Goal: Transaction & Acquisition: Subscribe to service/newsletter

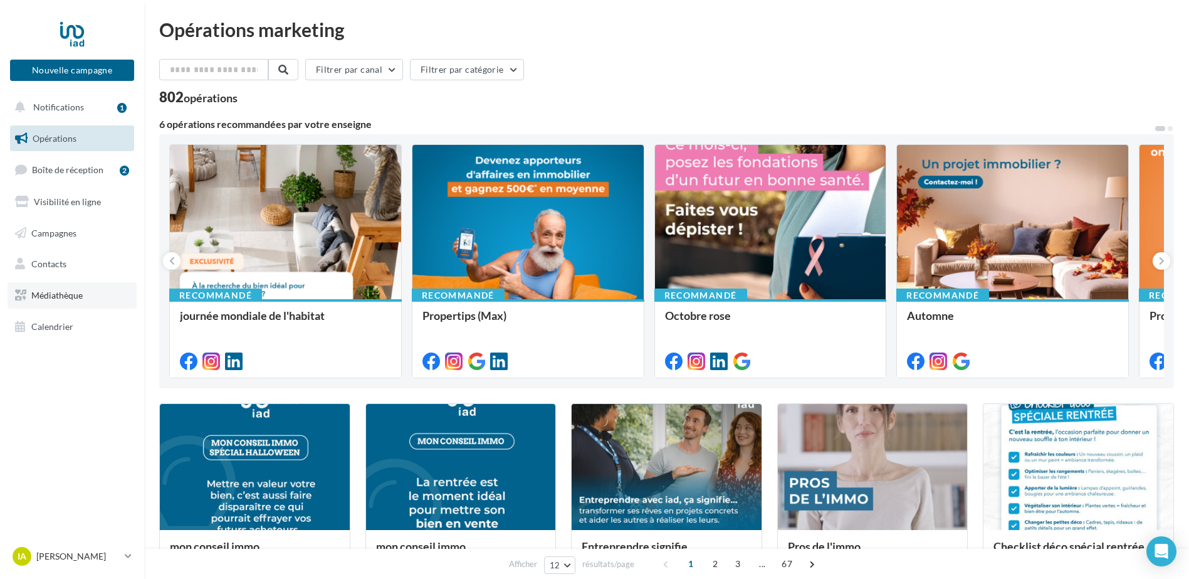
click at [75, 296] on span "Médiathèque" at bounding box center [56, 295] width 51 height 11
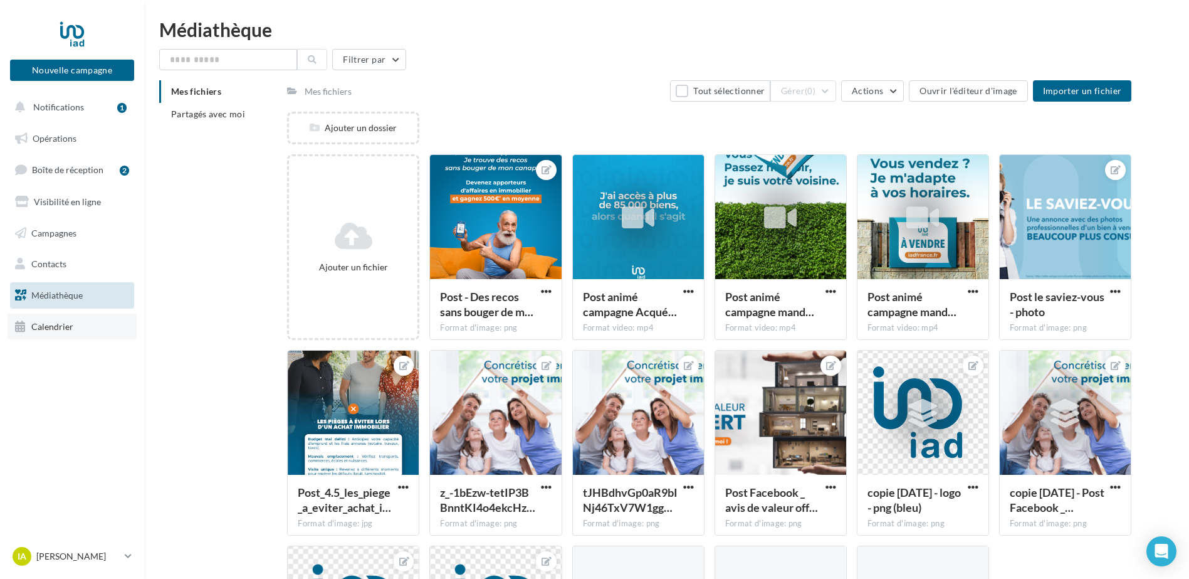
click at [41, 327] on span "Calendrier" at bounding box center [52, 326] width 42 height 11
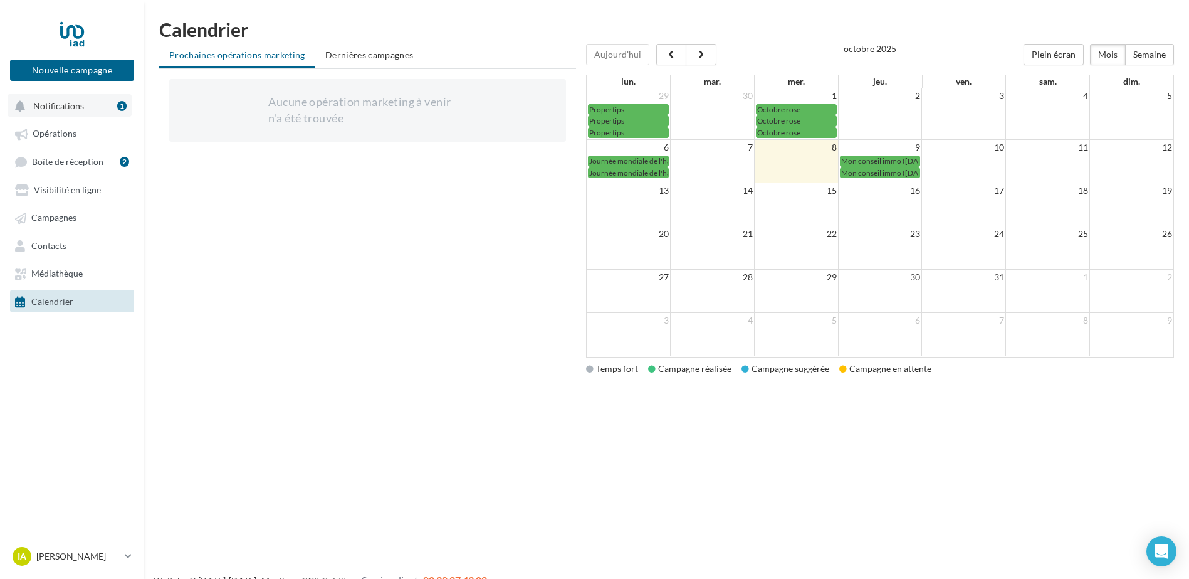
click at [88, 108] on button "Notifications 1" at bounding box center [70, 105] width 124 height 23
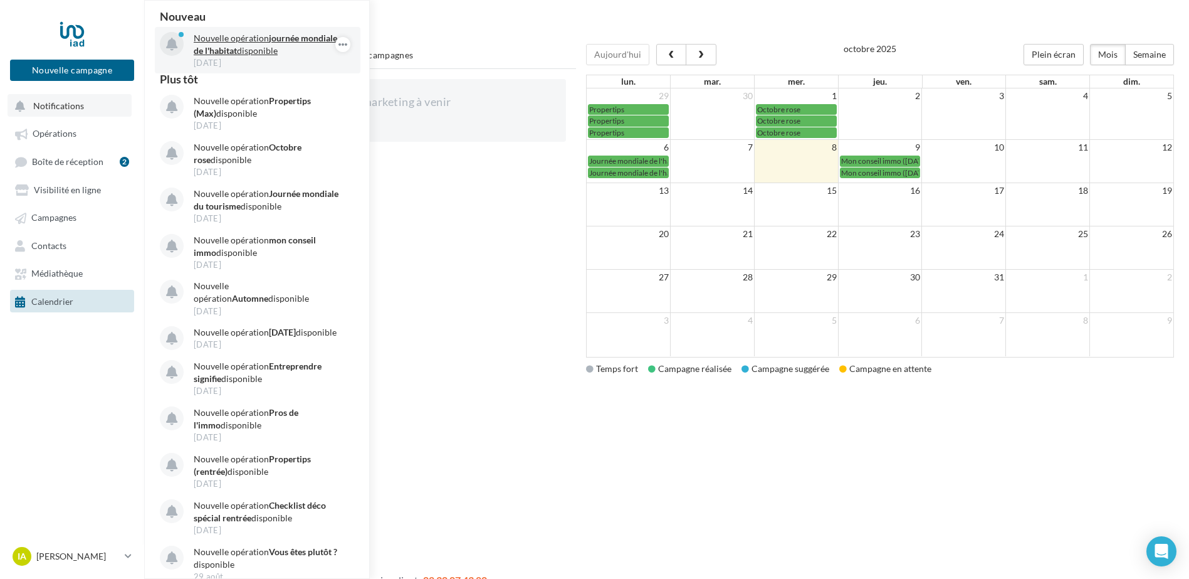
click at [270, 51] on strong "journée mondiale de l'habitat" at bounding box center [266, 44] width 144 height 23
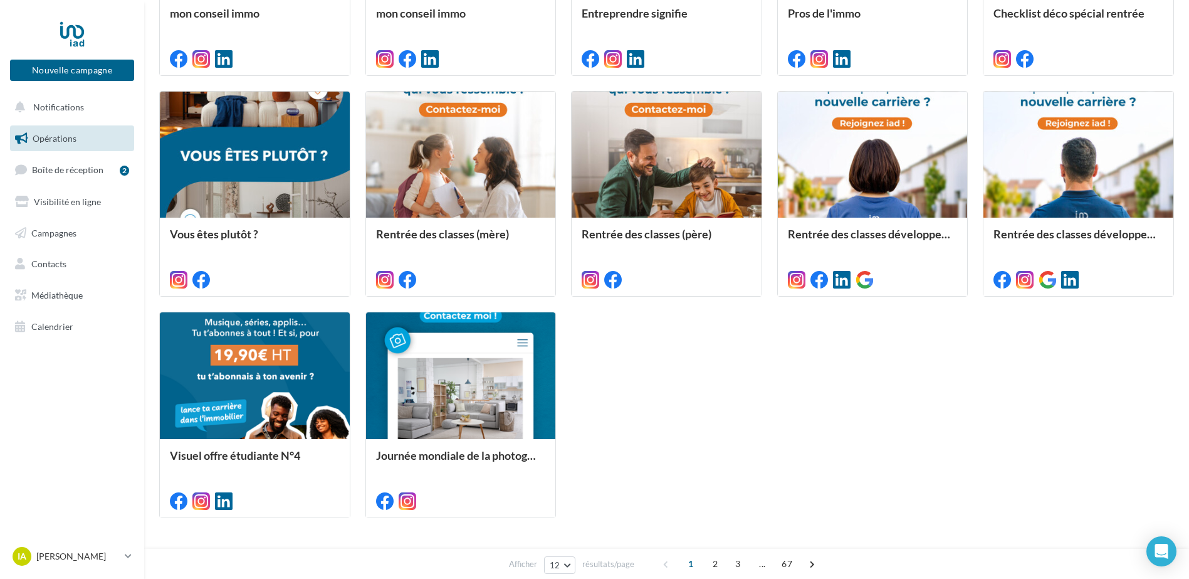
scroll to position [576, 0]
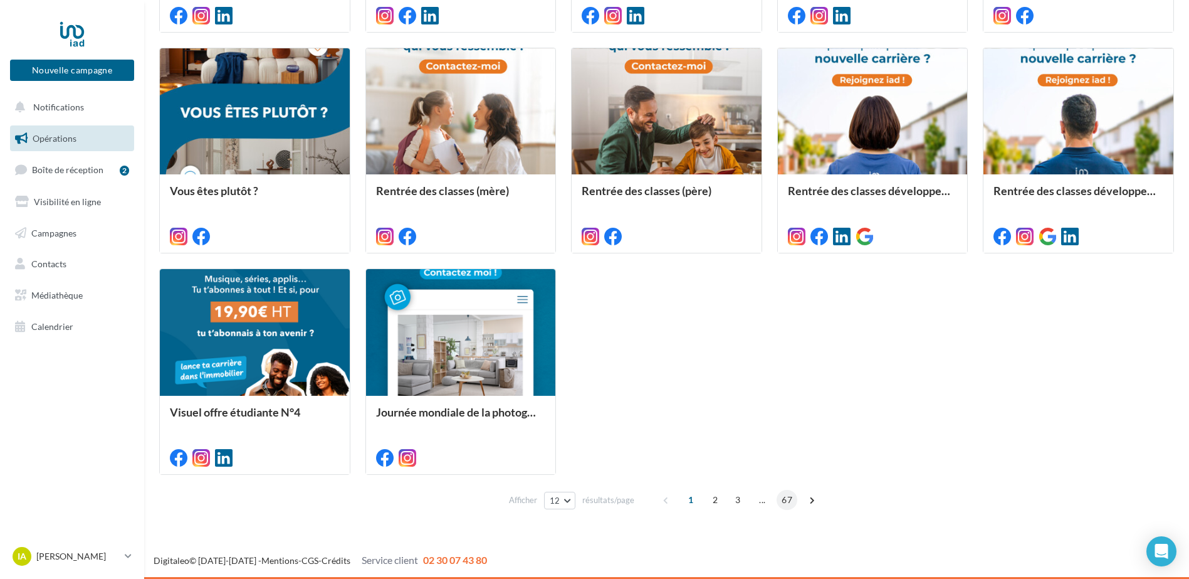
click at [785, 503] on span "67" at bounding box center [787, 500] width 21 height 20
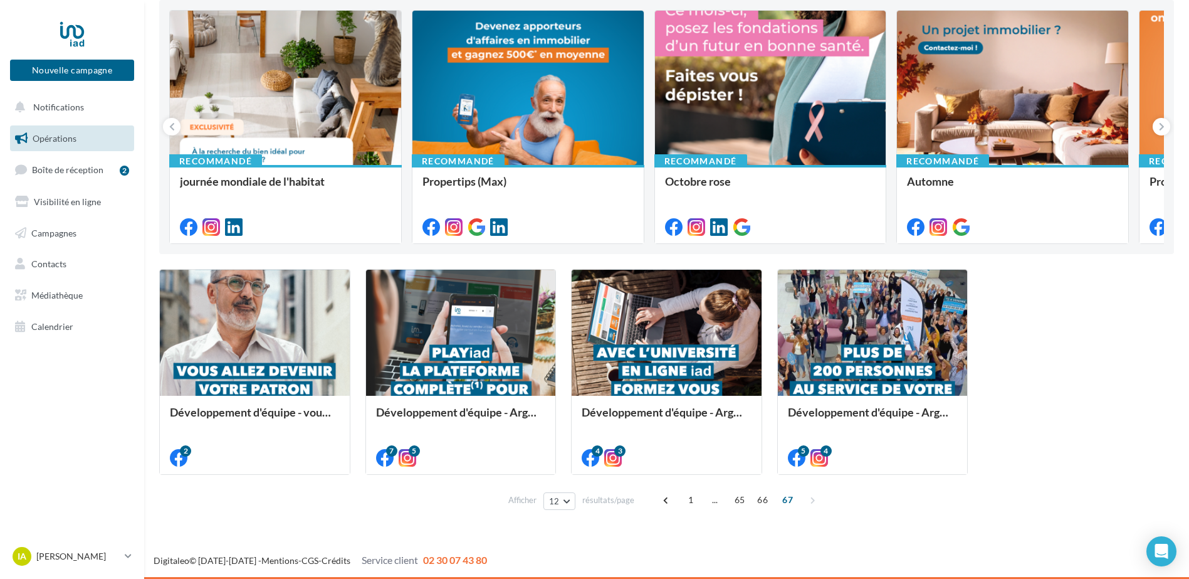
click at [791, 505] on div "1 ... 65 66 67" at bounding box center [740, 500] width 169 height 20
click at [788, 496] on span "67" at bounding box center [787, 500] width 21 height 20
click at [710, 501] on span "..." at bounding box center [715, 500] width 20 height 20
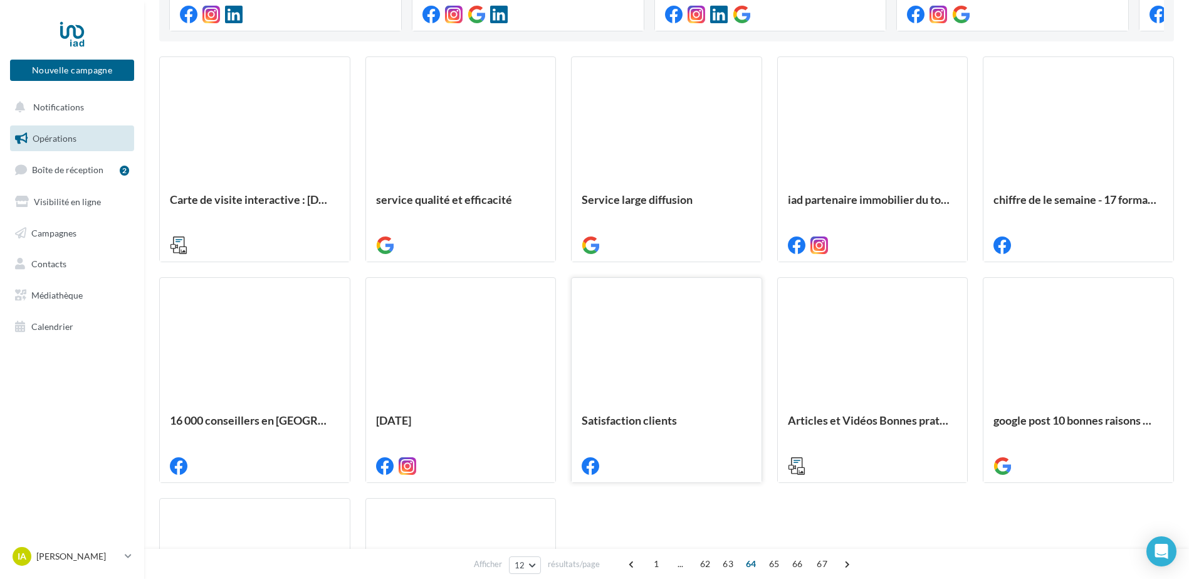
scroll to position [510, 0]
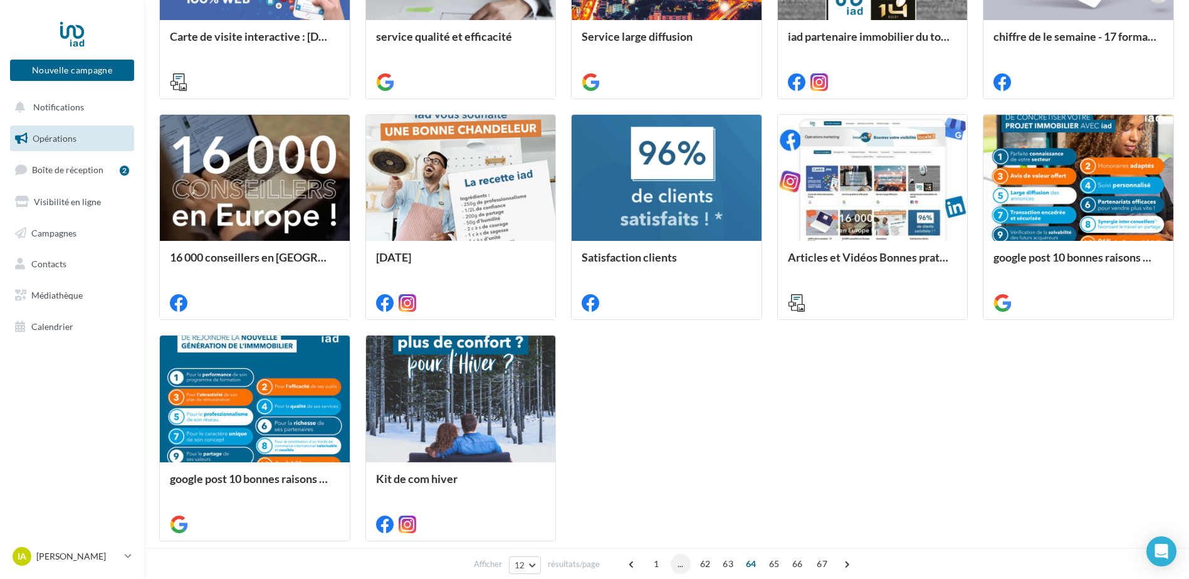
click at [675, 564] on span "..." at bounding box center [681, 563] width 20 height 20
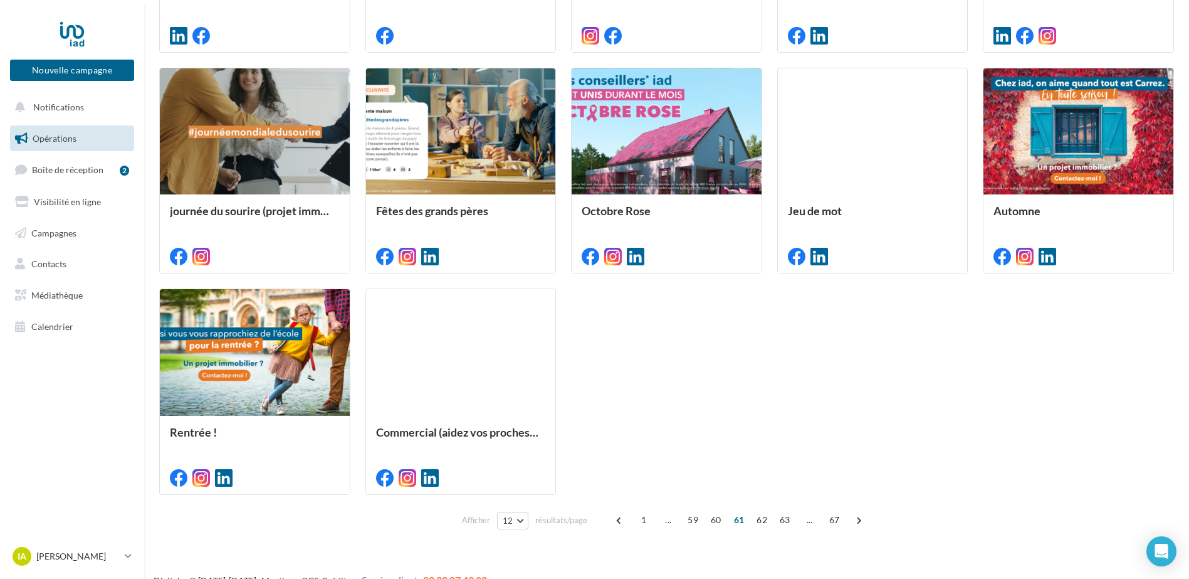
scroll to position [576, 0]
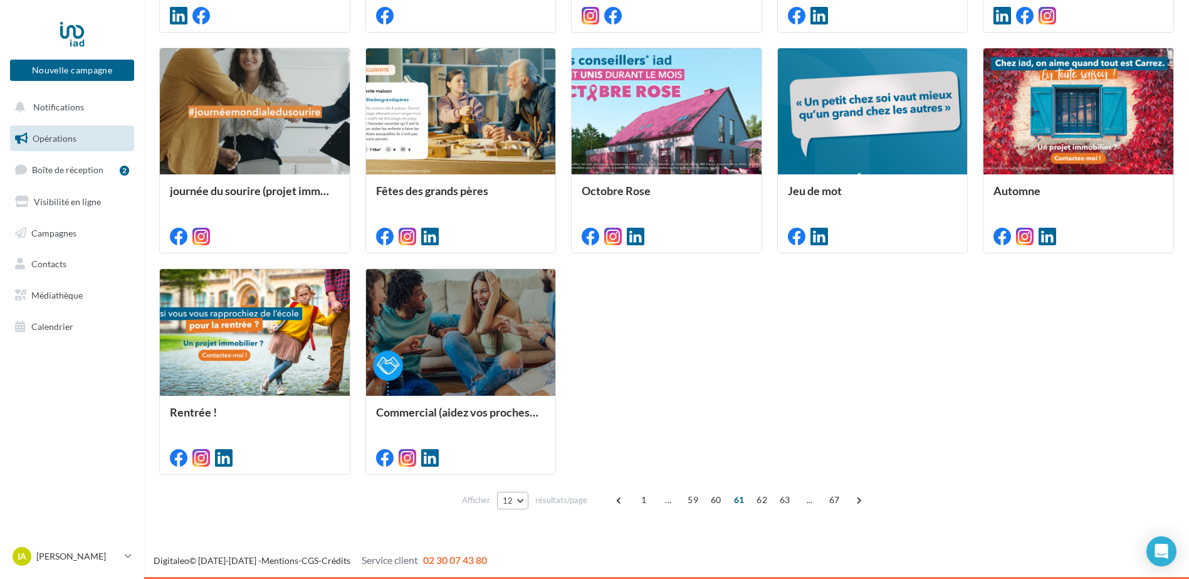
click at [520, 499] on button "12" at bounding box center [513, 500] width 32 height 18
click at [518, 476] on button "96" at bounding box center [541, 477] width 88 height 22
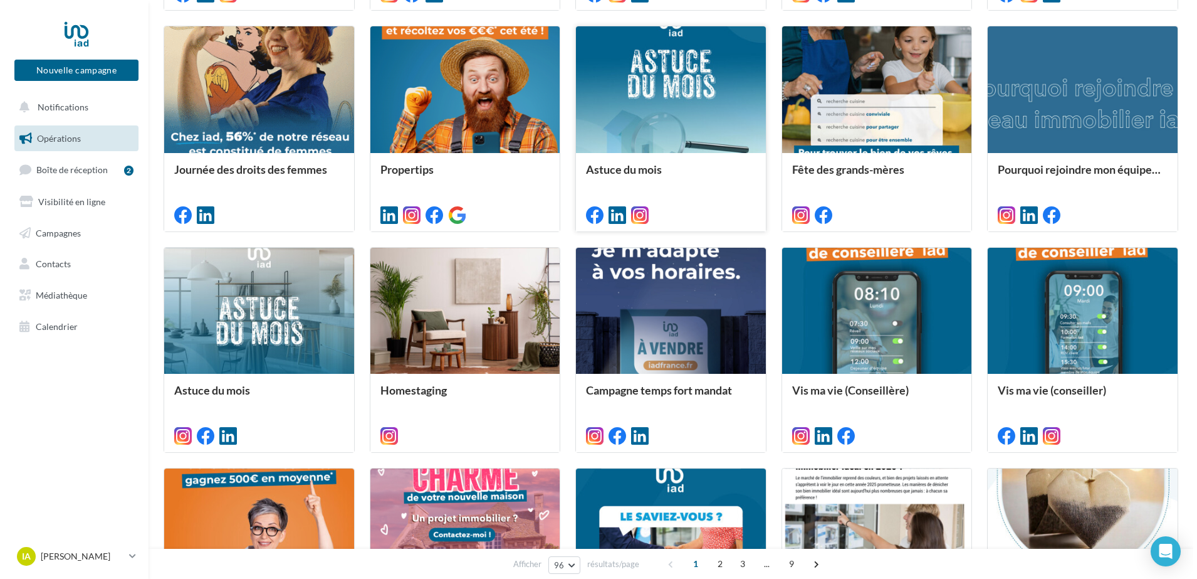
scroll to position [3839, 0]
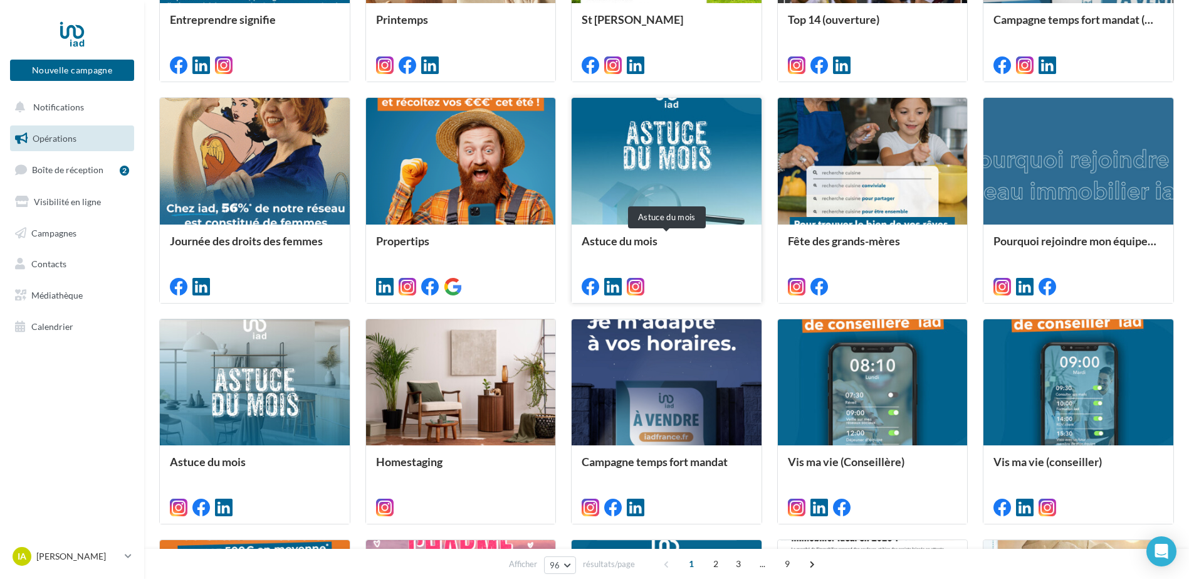
click at [610, 254] on div "Astuce du mois" at bounding box center [667, 246] width 170 height 25
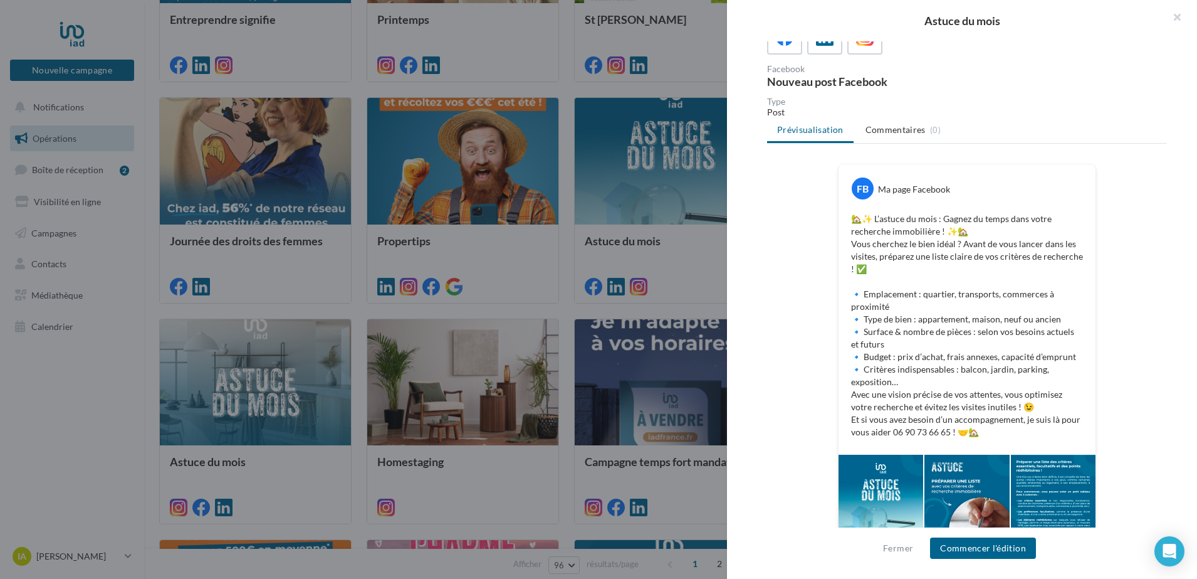
scroll to position [115, 0]
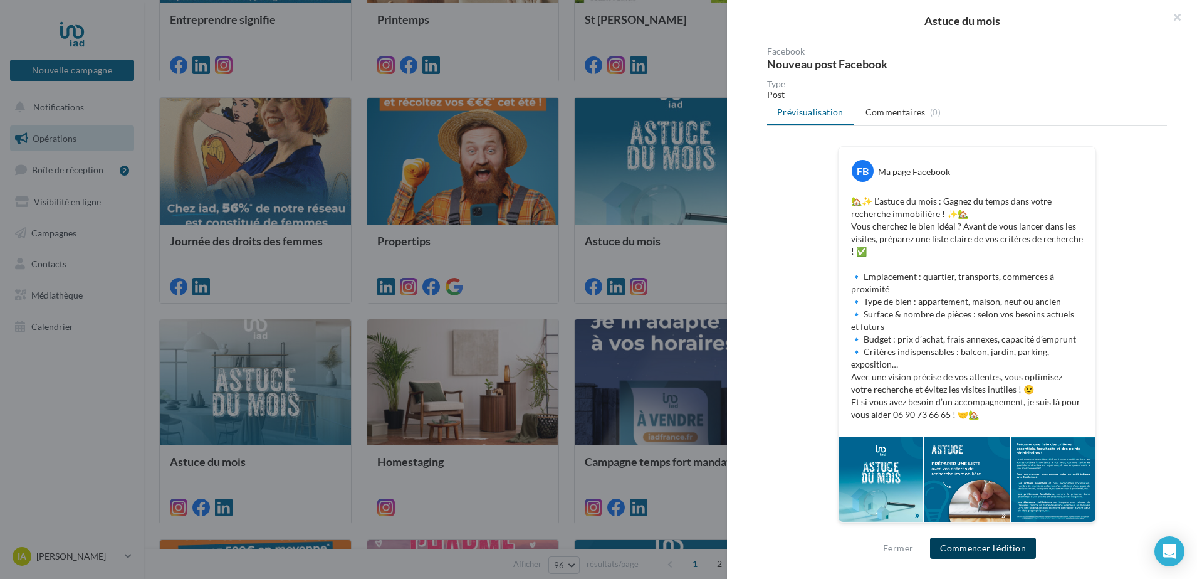
click at [980, 540] on button "Commencer l'édition" at bounding box center [983, 547] width 106 height 21
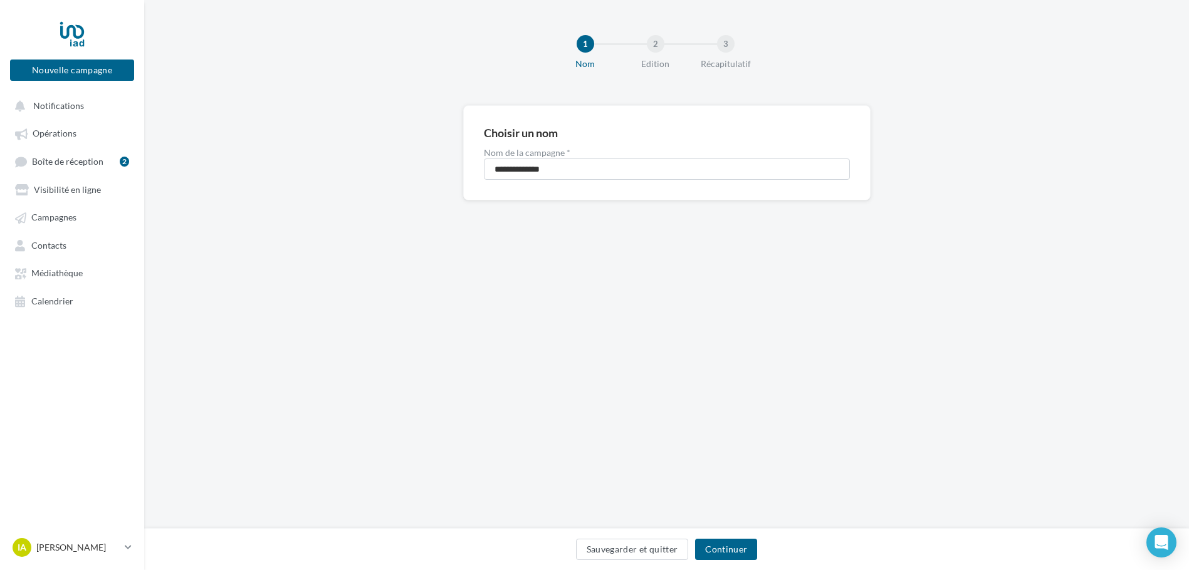
scroll to position [1, 0]
click at [746, 561] on div "Sauvegarder et quitter Continuer" at bounding box center [666, 552] width 1025 height 26
click at [745, 553] on button "Continuer" at bounding box center [726, 549] width 62 height 21
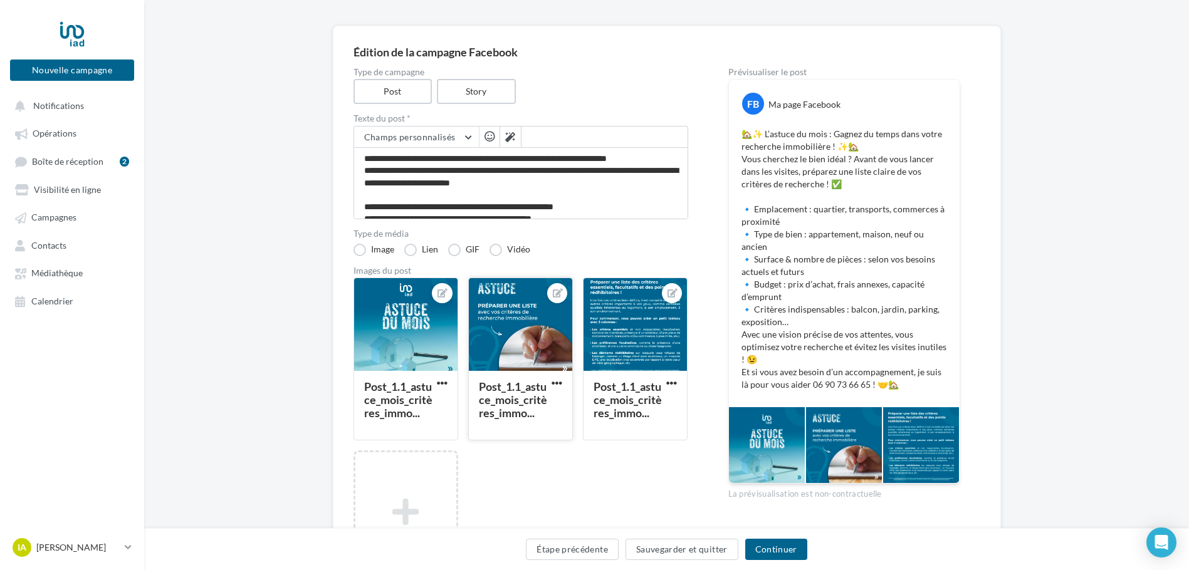
scroll to position [79, 0]
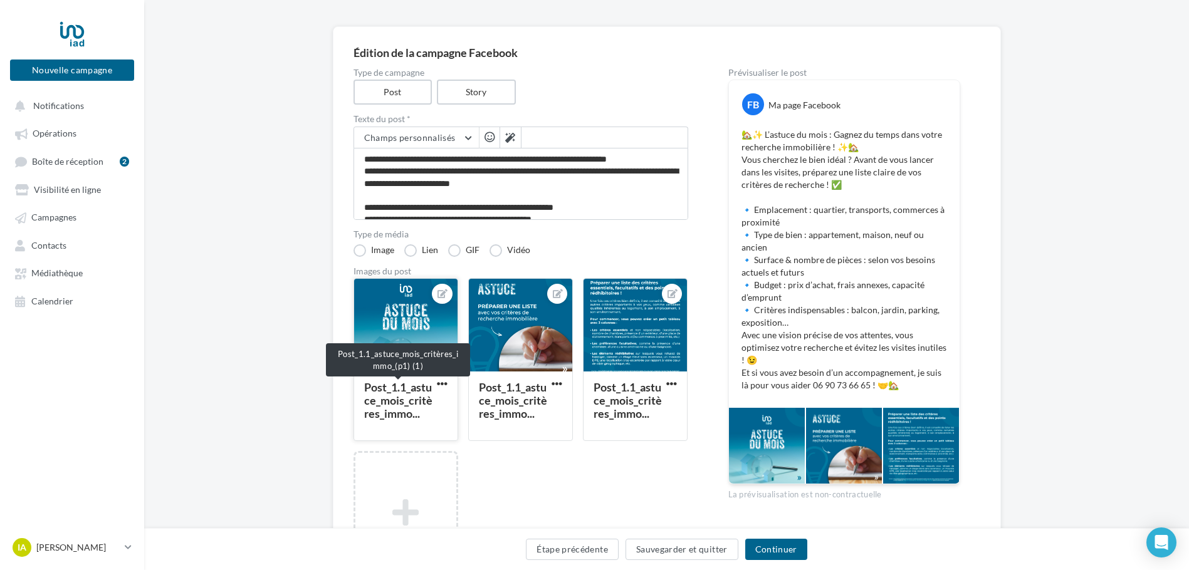
click at [389, 414] on div "Post_1.1_astuce_mois_critères_immo..." at bounding box center [398, 400] width 68 height 40
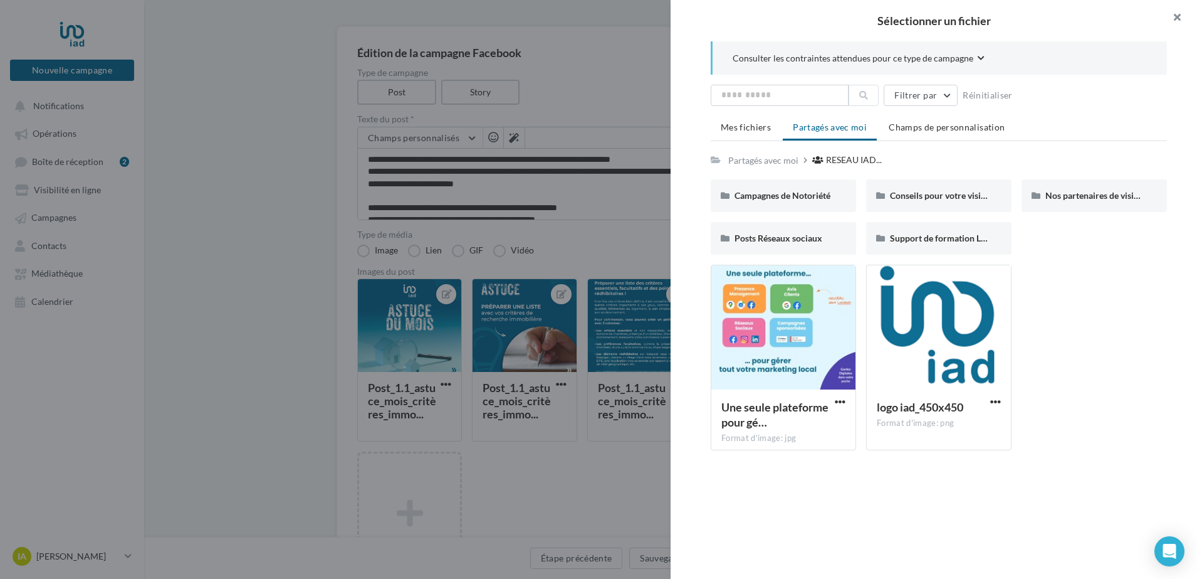
click at [1182, 15] on button "button" at bounding box center [1172, 19] width 50 height 38
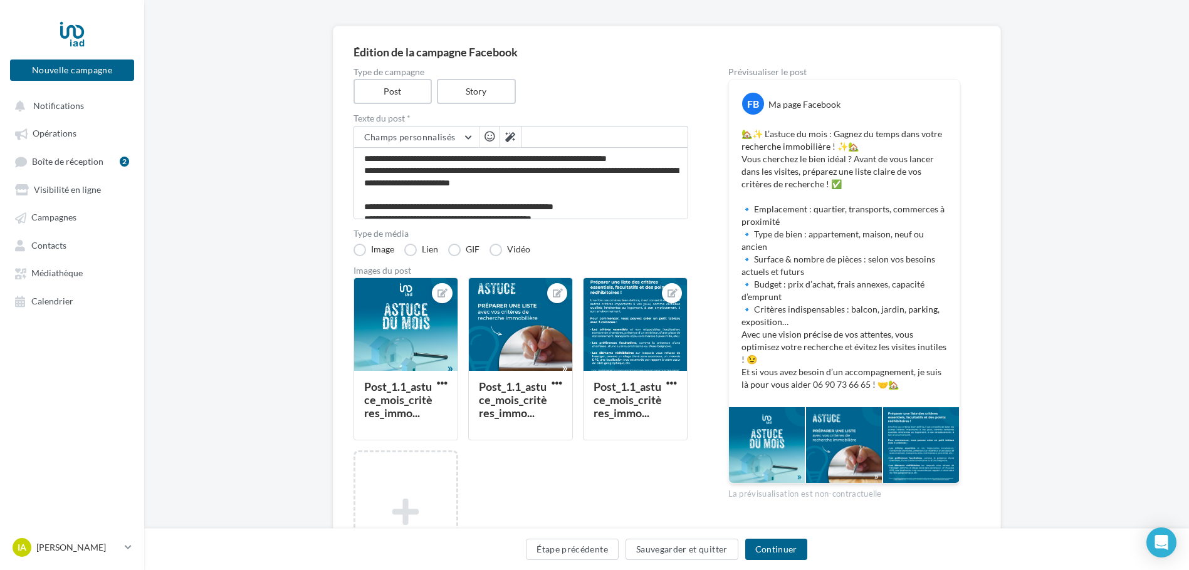
scroll to position [69, 0]
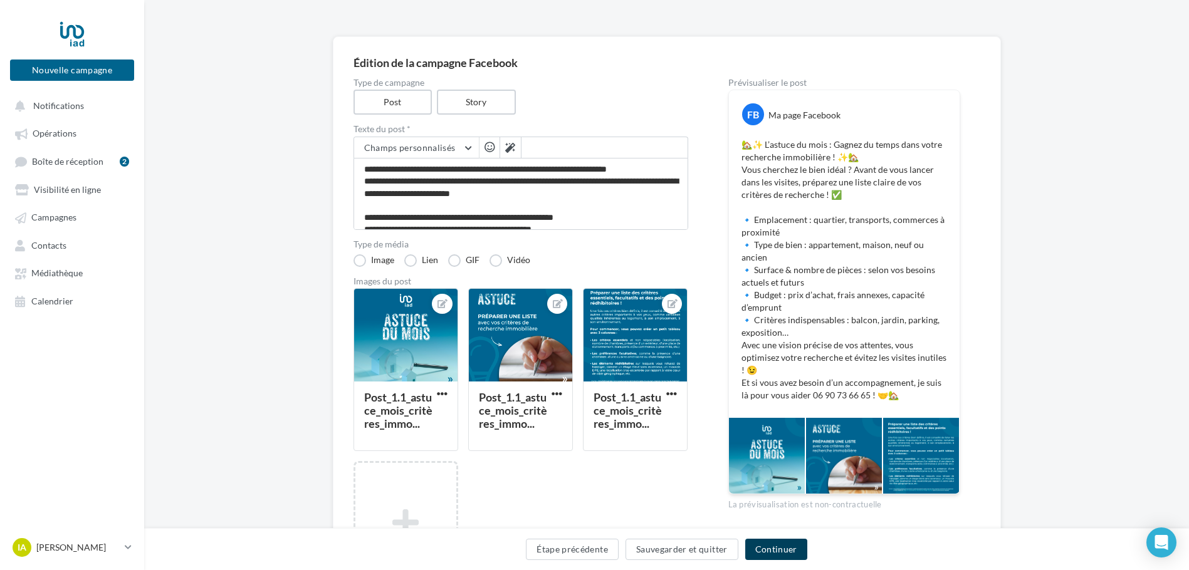
click at [797, 549] on button "Continuer" at bounding box center [776, 549] width 62 height 21
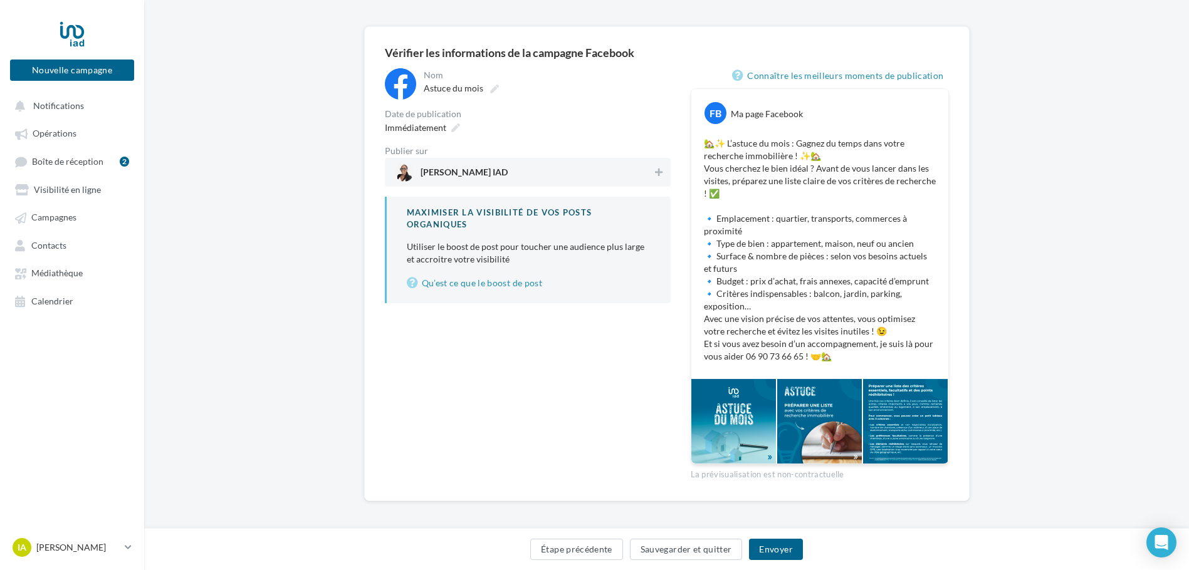
scroll to position [84, 0]
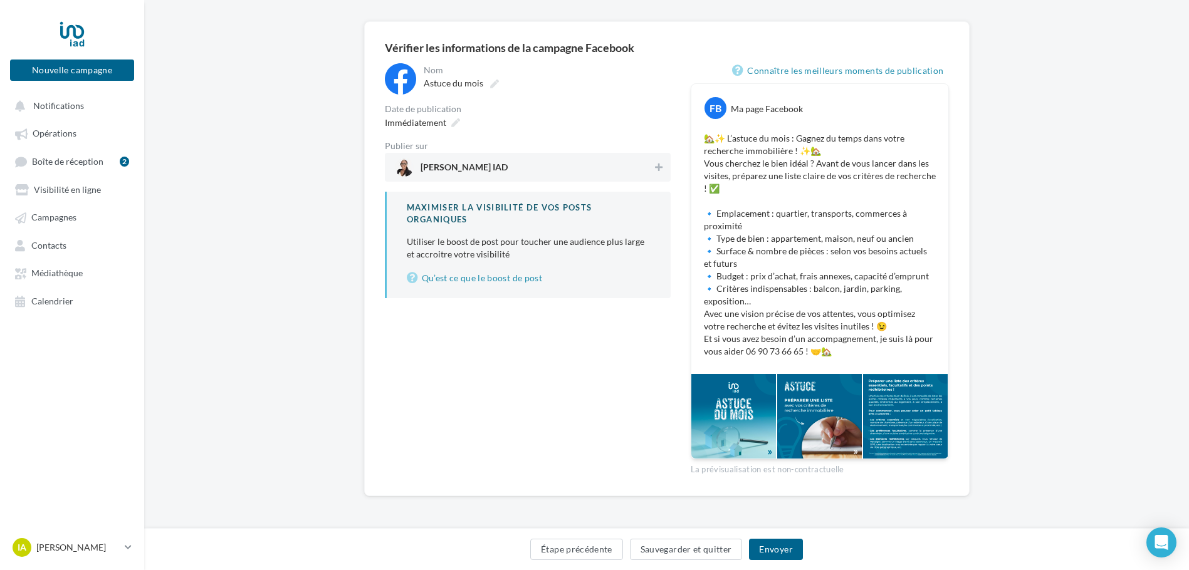
click at [802, 539] on div "Étape précédente Sauvegarder et quitter Envoyer" at bounding box center [666, 552] width 1025 height 26
click at [793, 554] on button "Envoyer" at bounding box center [775, 549] width 53 height 21
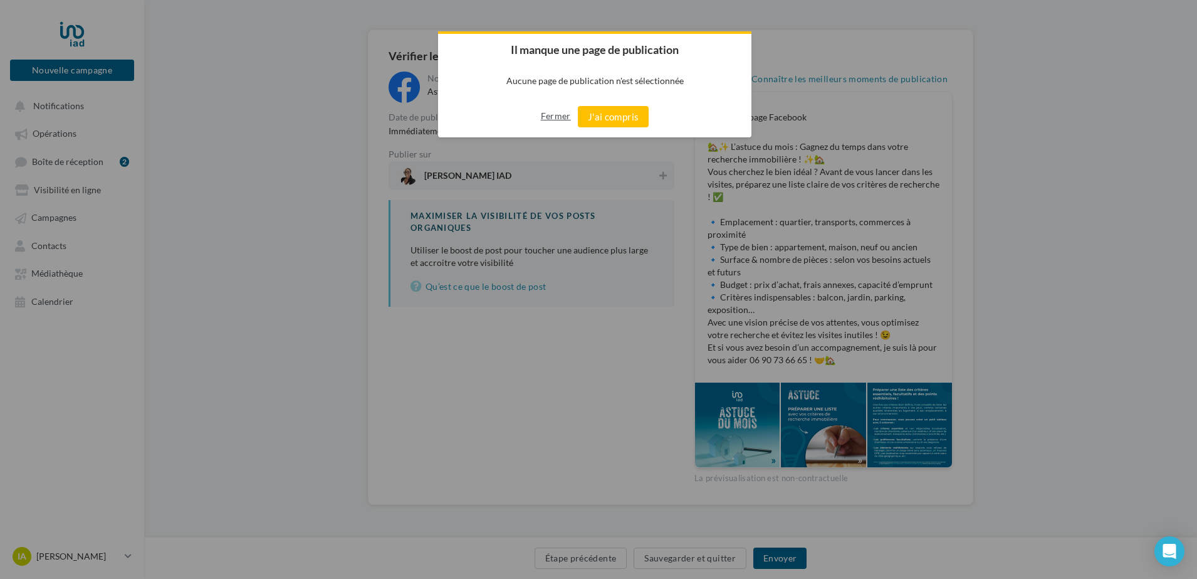
click at [561, 112] on button "Fermer" at bounding box center [556, 116] width 30 height 20
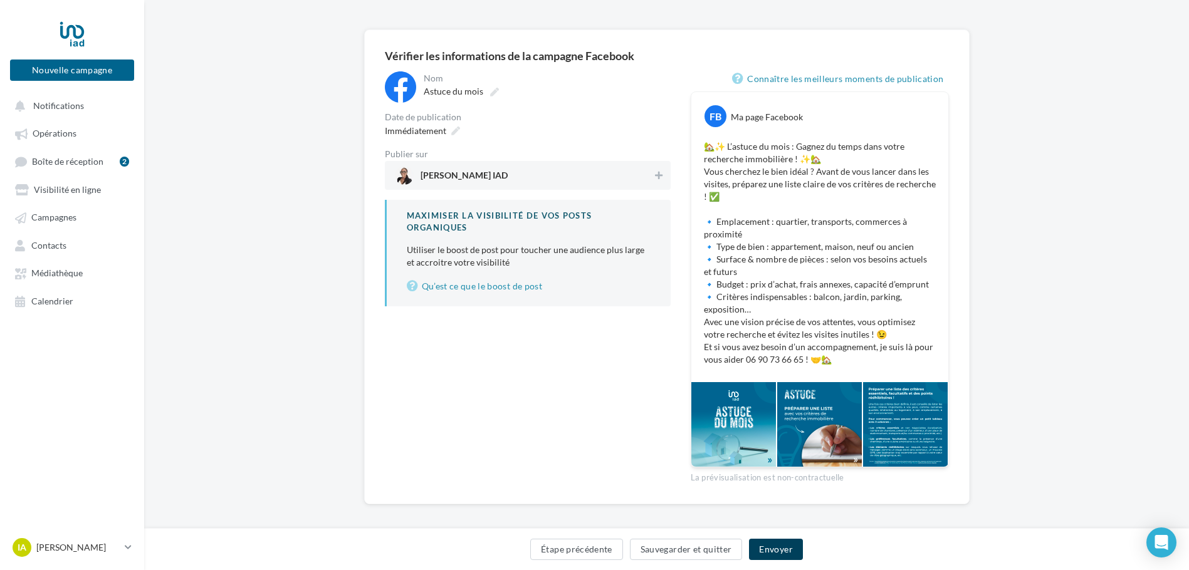
drag, startPoint x: 781, startPoint y: 547, endPoint x: 778, endPoint y: 542, distance: 6.5
click at [778, 542] on button "Envoyer" at bounding box center [775, 549] width 53 height 21
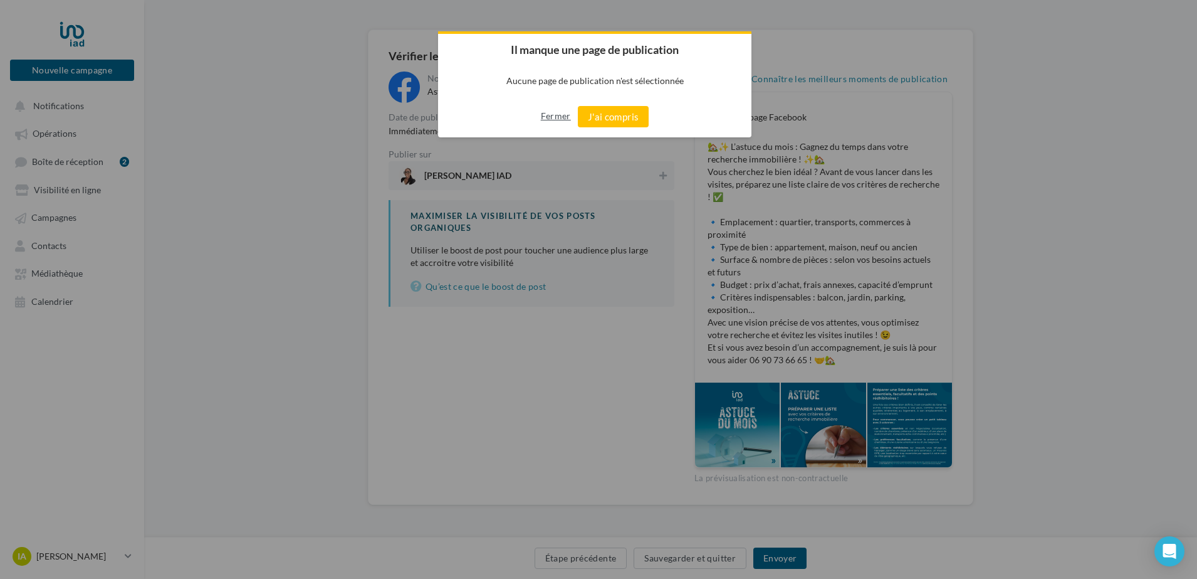
click at [547, 114] on button "Fermer" at bounding box center [556, 116] width 30 height 20
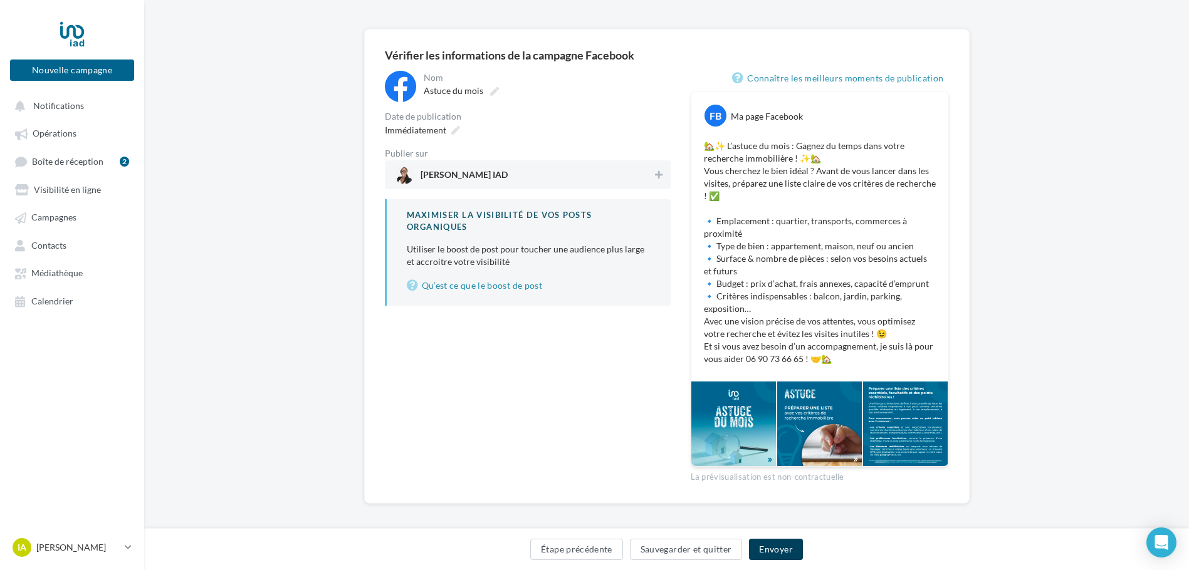
scroll to position [84, 0]
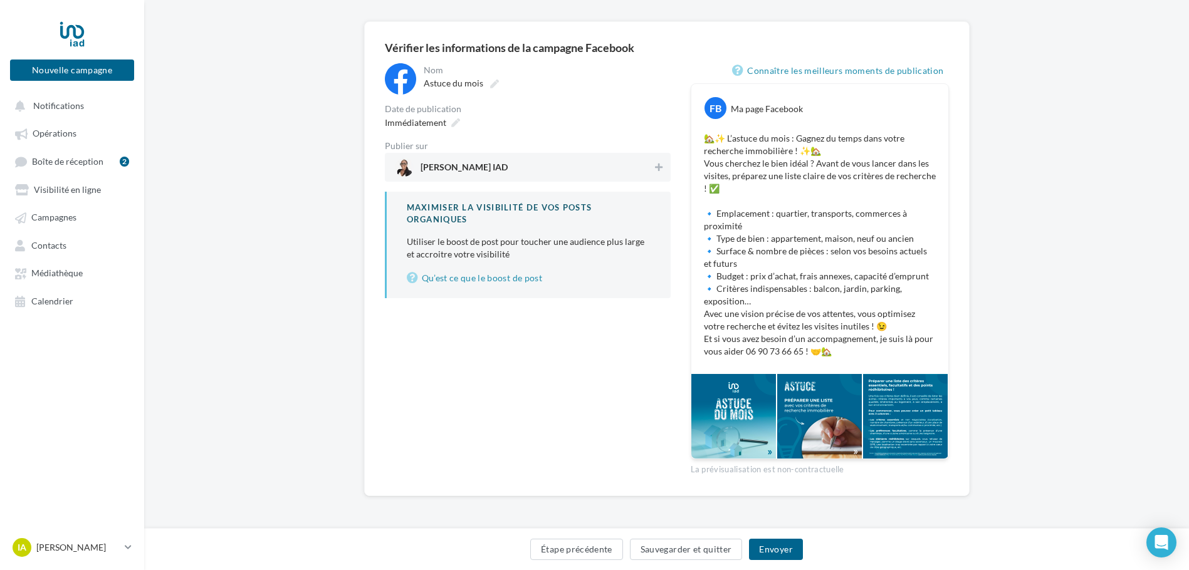
click at [648, 166] on span "[PERSON_NAME] IAD" at bounding box center [524, 167] width 258 height 19
click at [772, 545] on button "Envoyer" at bounding box center [775, 549] width 53 height 21
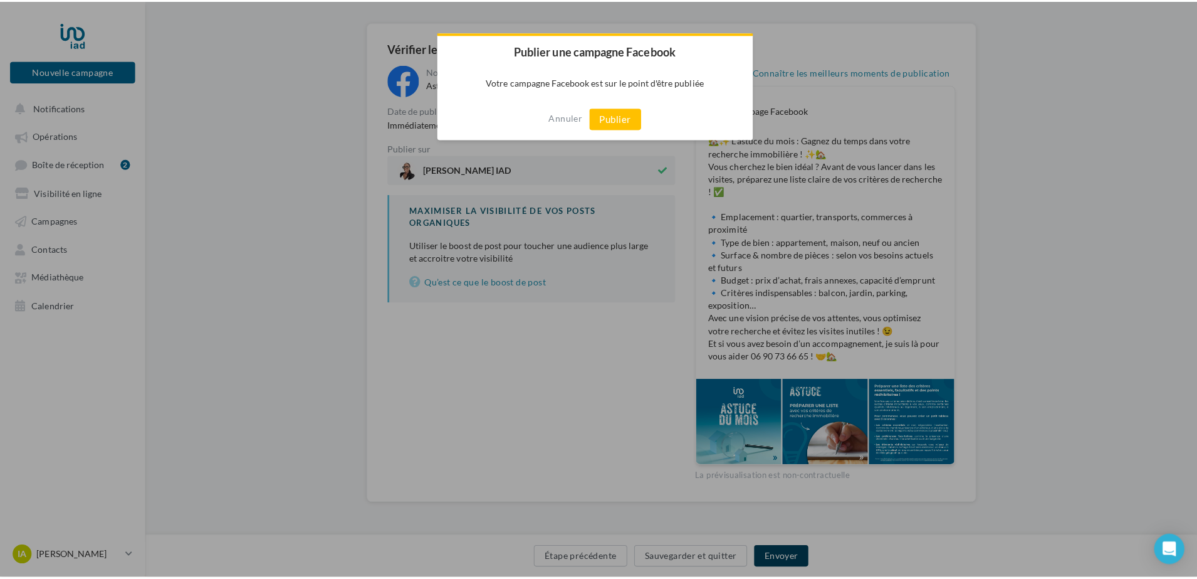
scroll to position [76, 0]
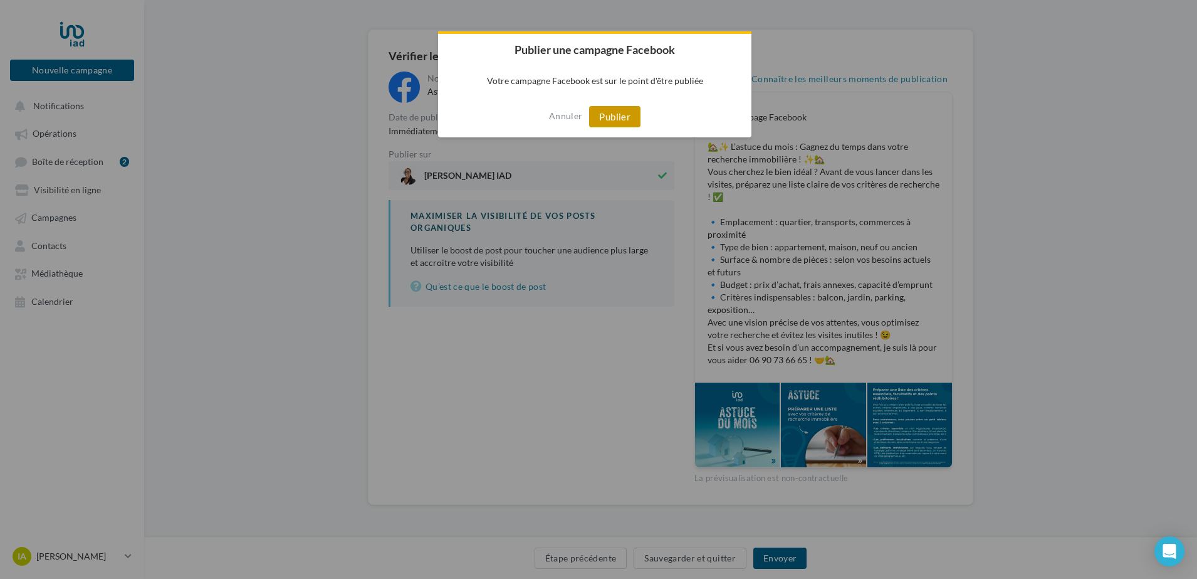
click at [626, 117] on button "Publier" at bounding box center [614, 116] width 51 height 21
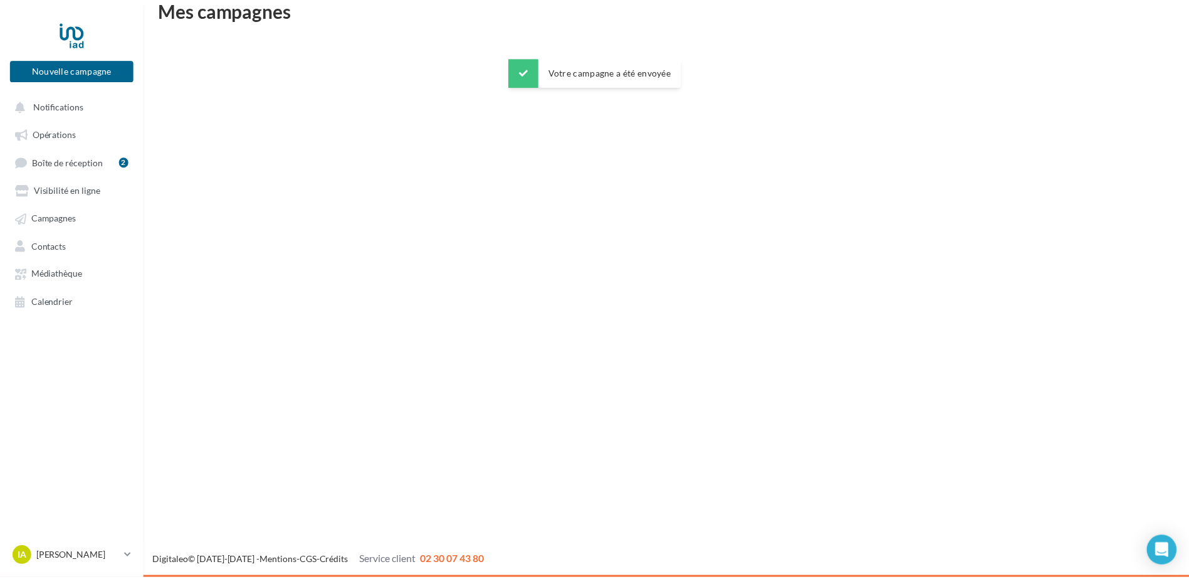
scroll to position [20, 0]
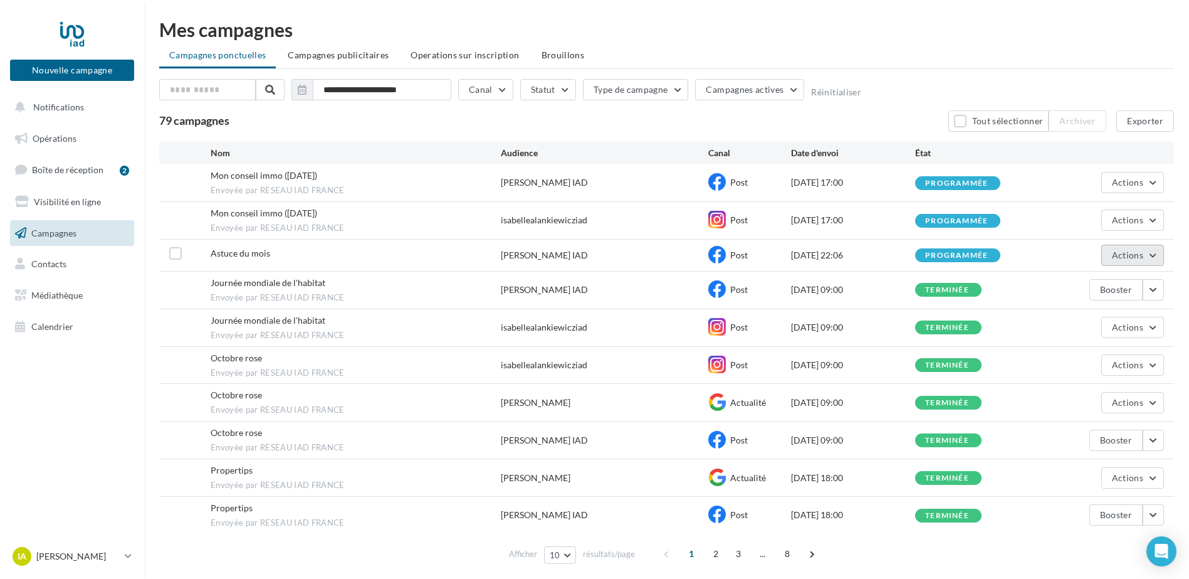
click at [1157, 259] on button "Actions" at bounding box center [1132, 254] width 63 height 21
click at [1110, 285] on button "Voir les résultats" at bounding box center [1101, 284] width 125 height 33
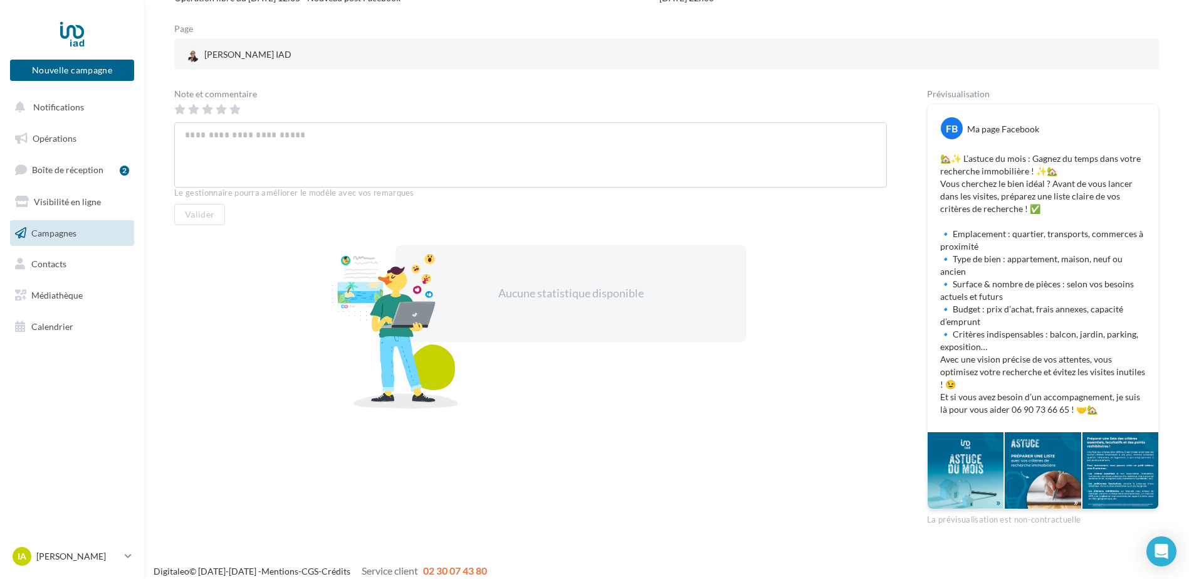
scroll to position [156, 0]
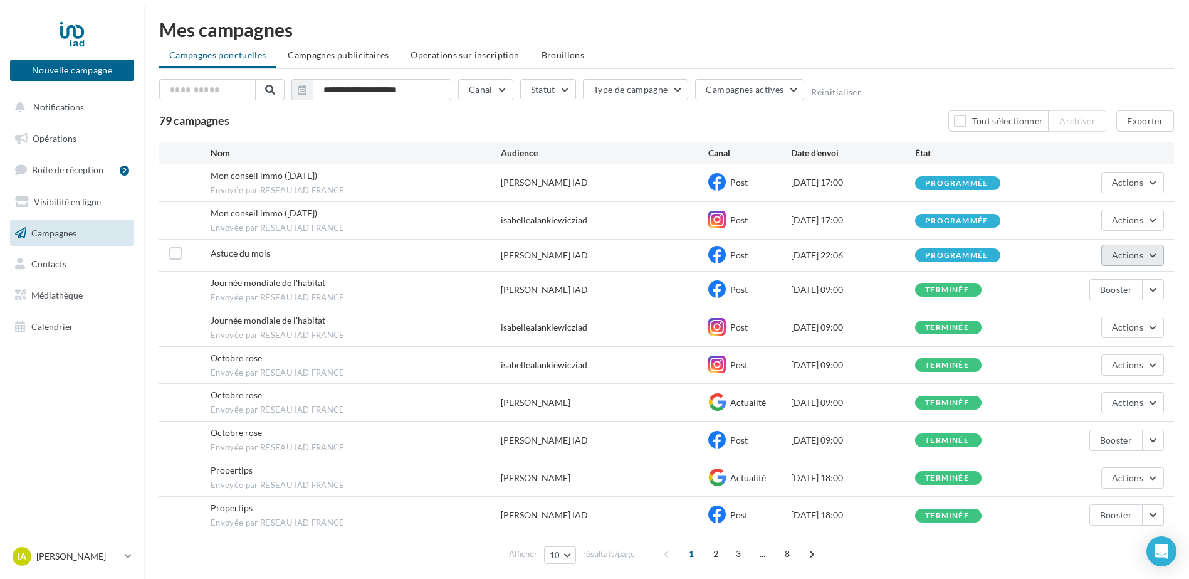
click at [1143, 261] on button "Actions" at bounding box center [1132, 254] width 63 height 21
click at [1087, 345] on button "Dupliquer" at bounding box center [1101, 349] width 125 height 33
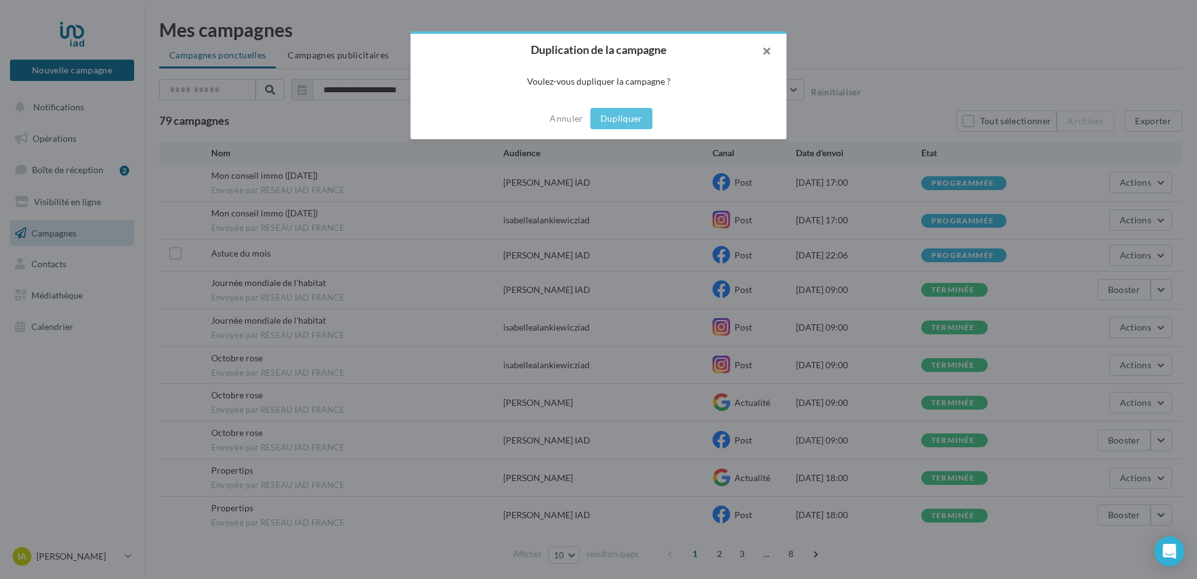
click at [772, 50] on button "button" at bounding box center [761, 53] width 50 height 38
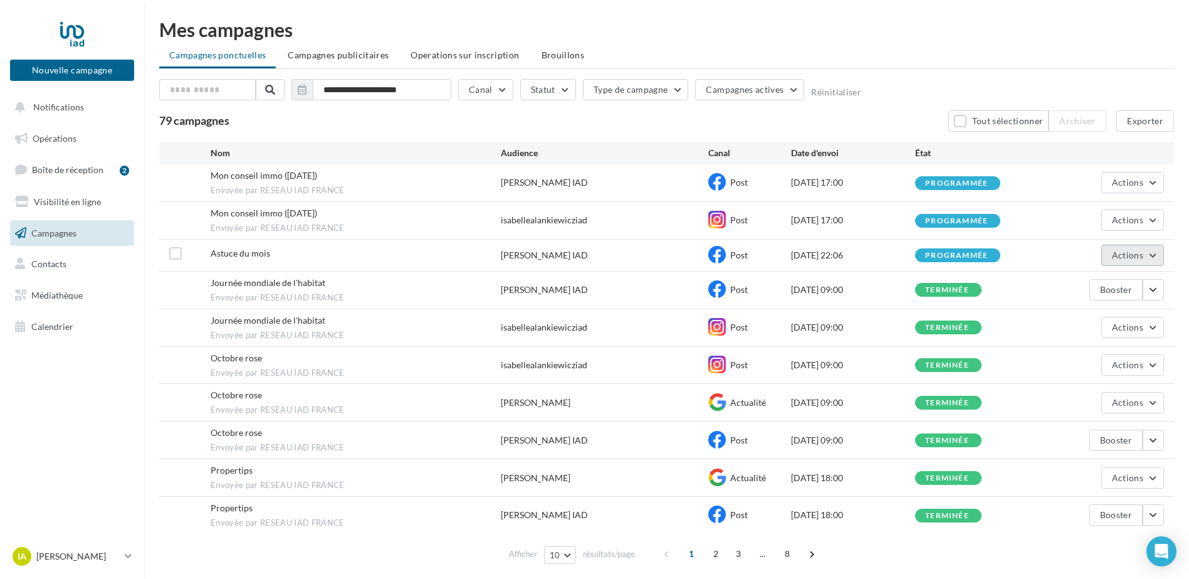
click at [1150, 259] on button "Actions" at bounding box center [1132, 254] width 63 height 21
click at [1101, 283] on button "Voir les résultats" at bounding box center [1101, 284] width 125 height 33
click at [1148, 252] on button "Actions" at bounding box center [1132, 254] width 63 height 21
click at [1084, 355] on button "Dupliquer" at bounding box center [1101, 349] width 125 height 33
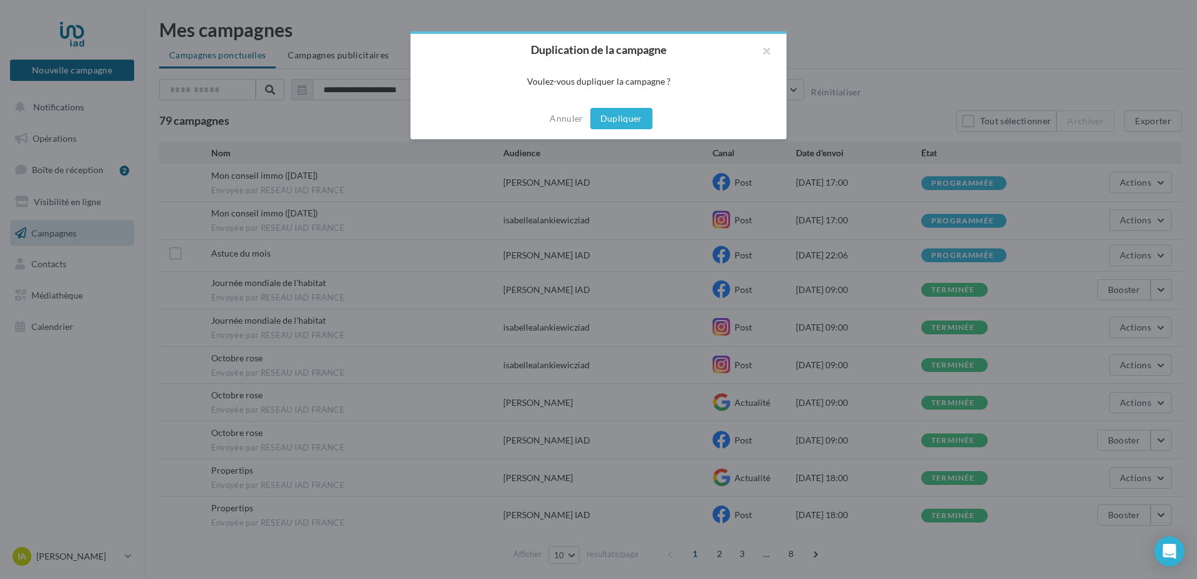
click at [617, 112] on button "Dupliquer" at bounding box center [621, 118] width 62 height 21
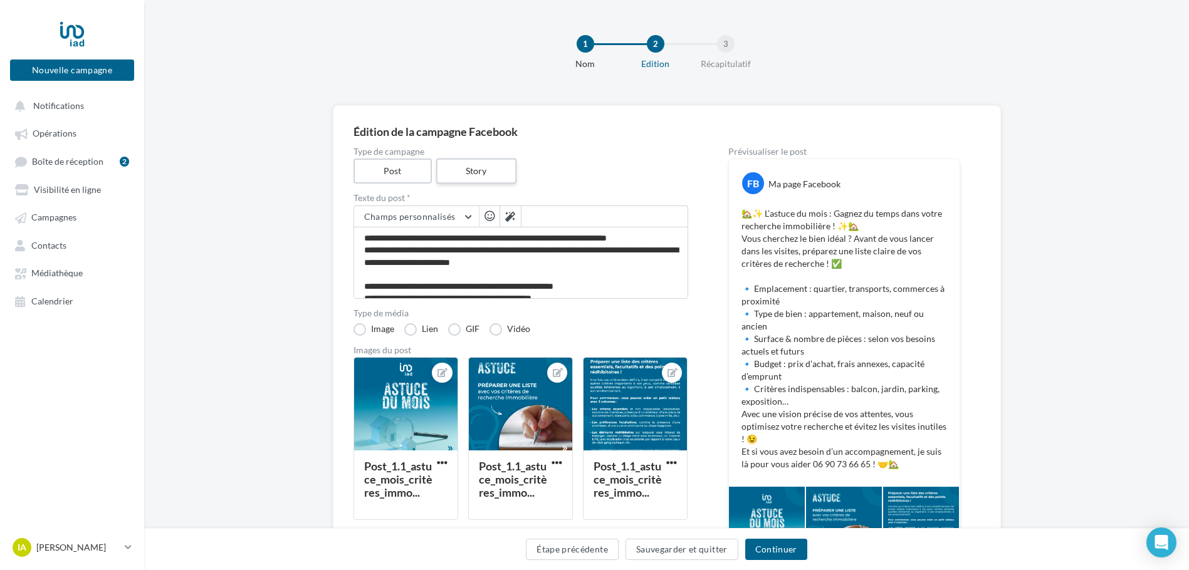
click at [482, 167] on label "Story" at bounding box center [476, 172] width 80 height 26
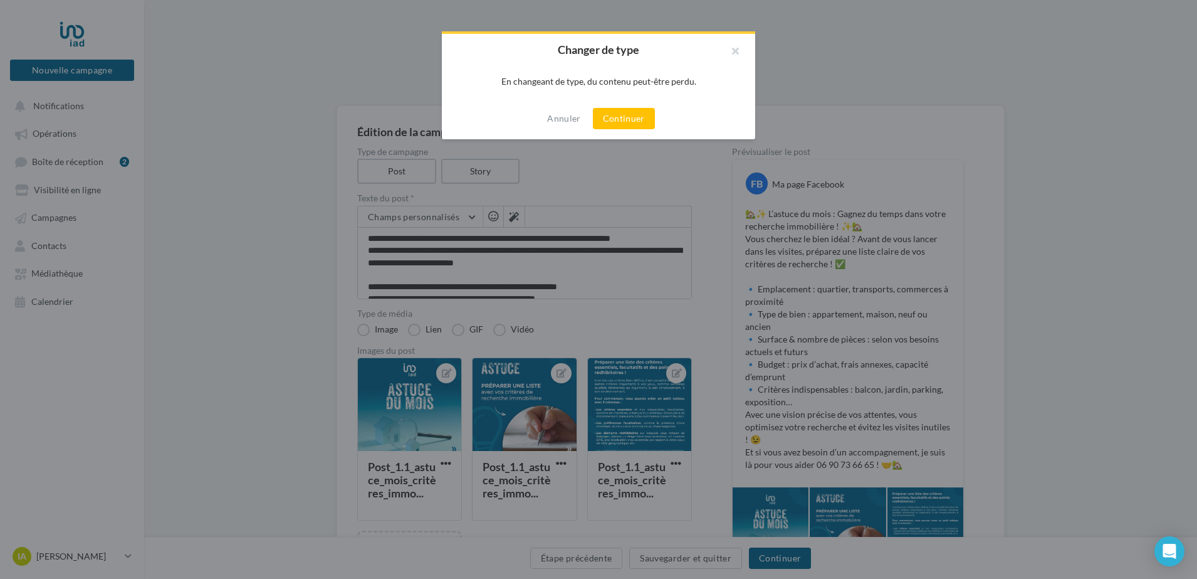
drag, startPoint x: 614, startPoint y: 118, endPoint x: 676, endPoint y: 217, distance: 116.9
click at [667, 236] on div "Changer de type En changeant de type, du contenu peut-être perdu. Annuler Conti…" at bounding box center [598, 289] width 1197 height 579
click at [731, 49] on button "button" at bounding box center [730, 53] width 50 height 38
